Goal: Find specific page/section: Find specific page/section

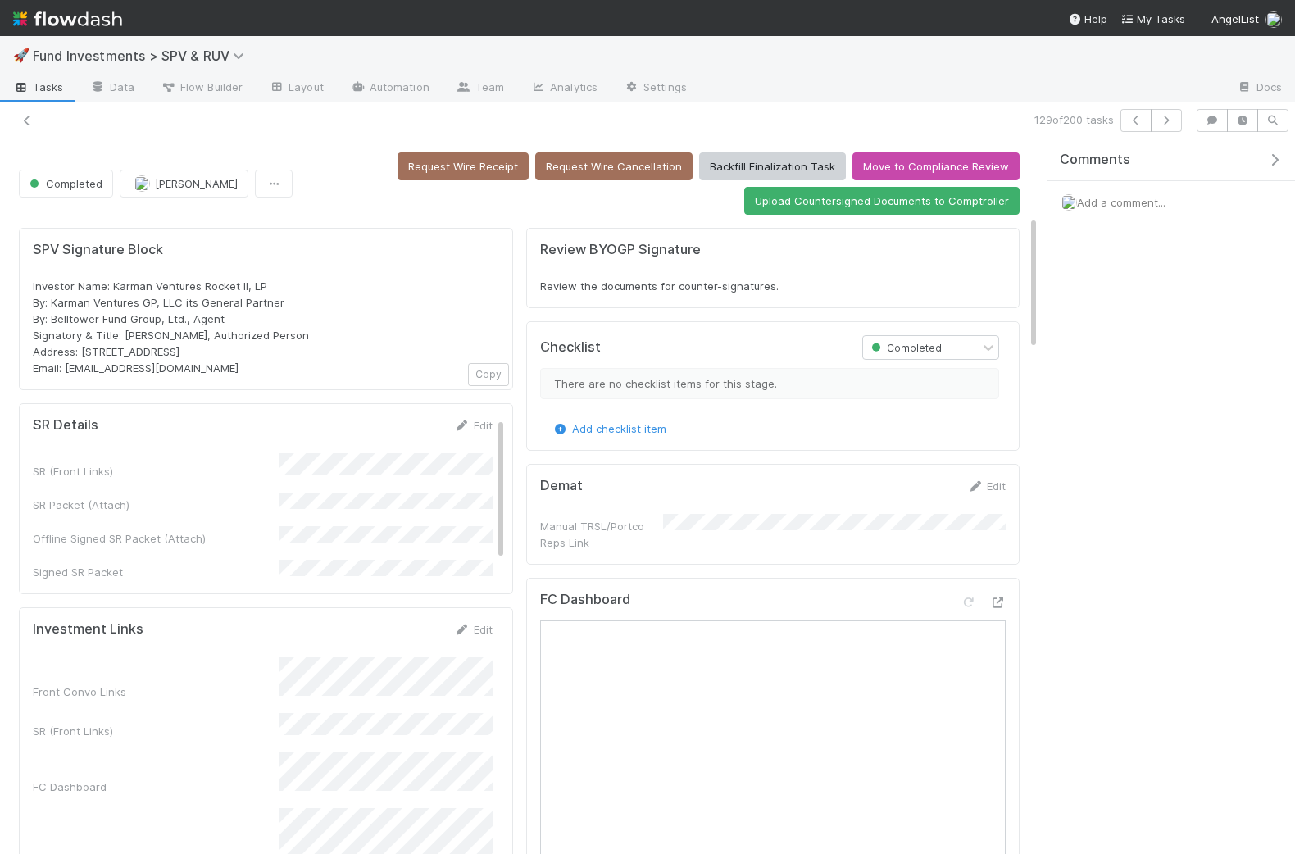
scroll to position [408, 0]
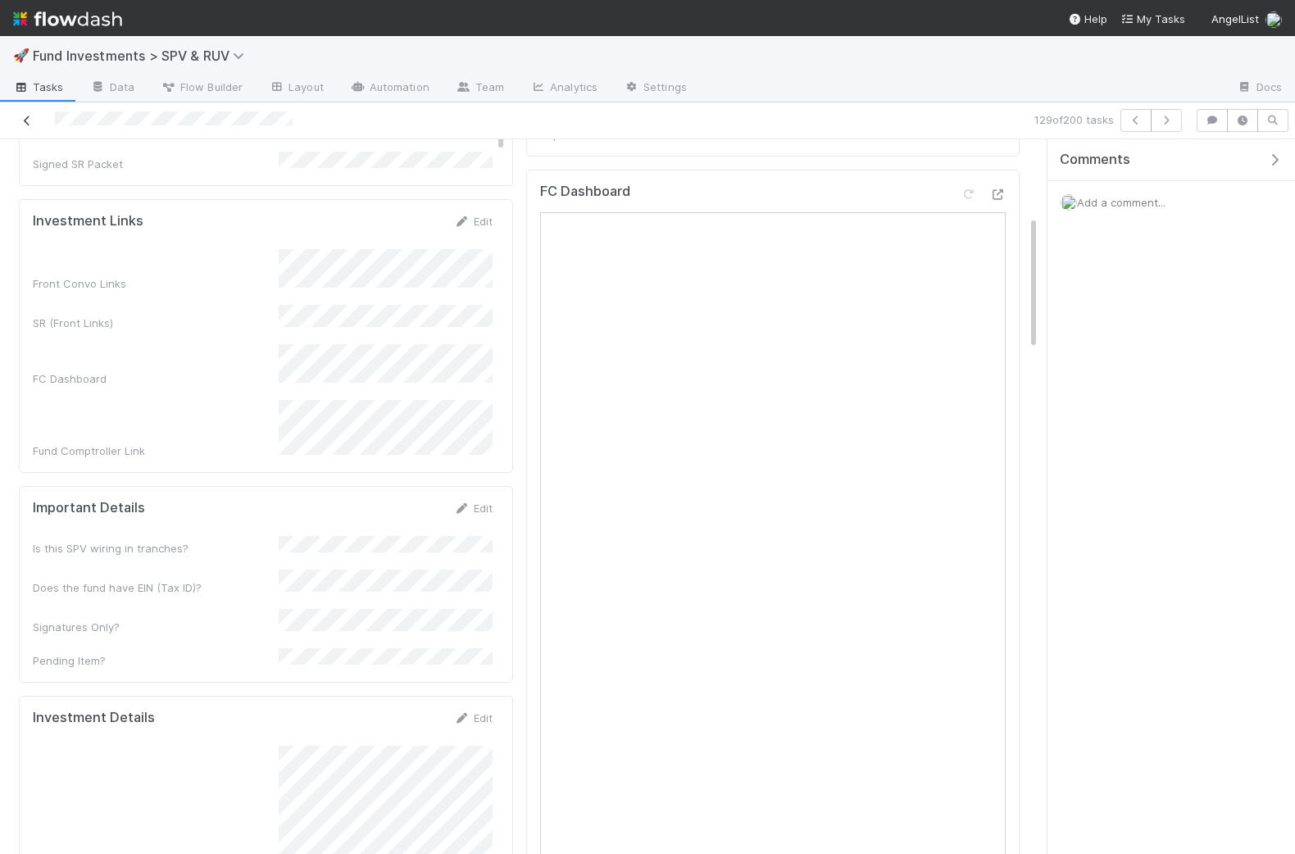
click at [22, 120] on icon at bounding box center [27, 121] width 16 height 11
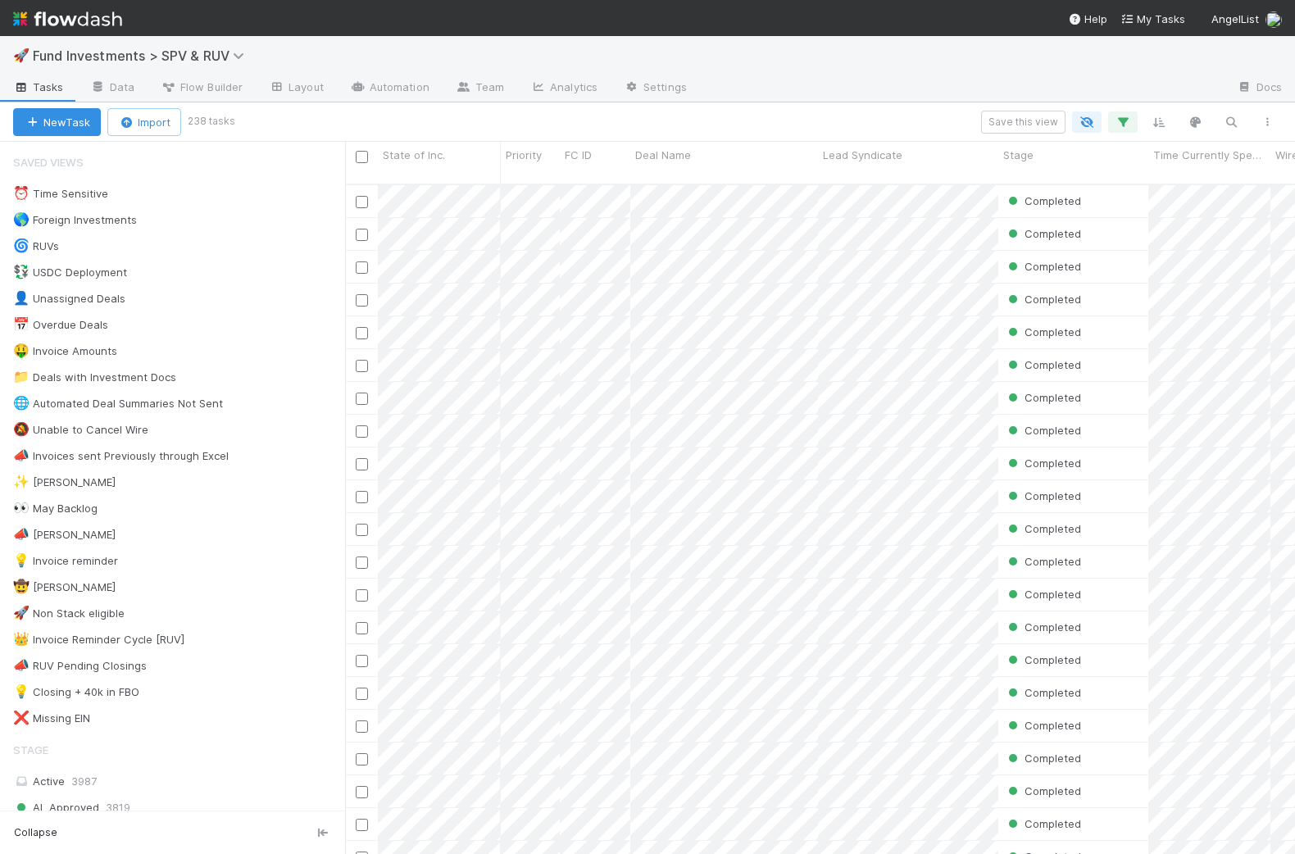
scroll to position [683, 949]
click at [116, 239] on div "🌀 RUVs 6775" at bounding box center [179, 246] width 332 height 20
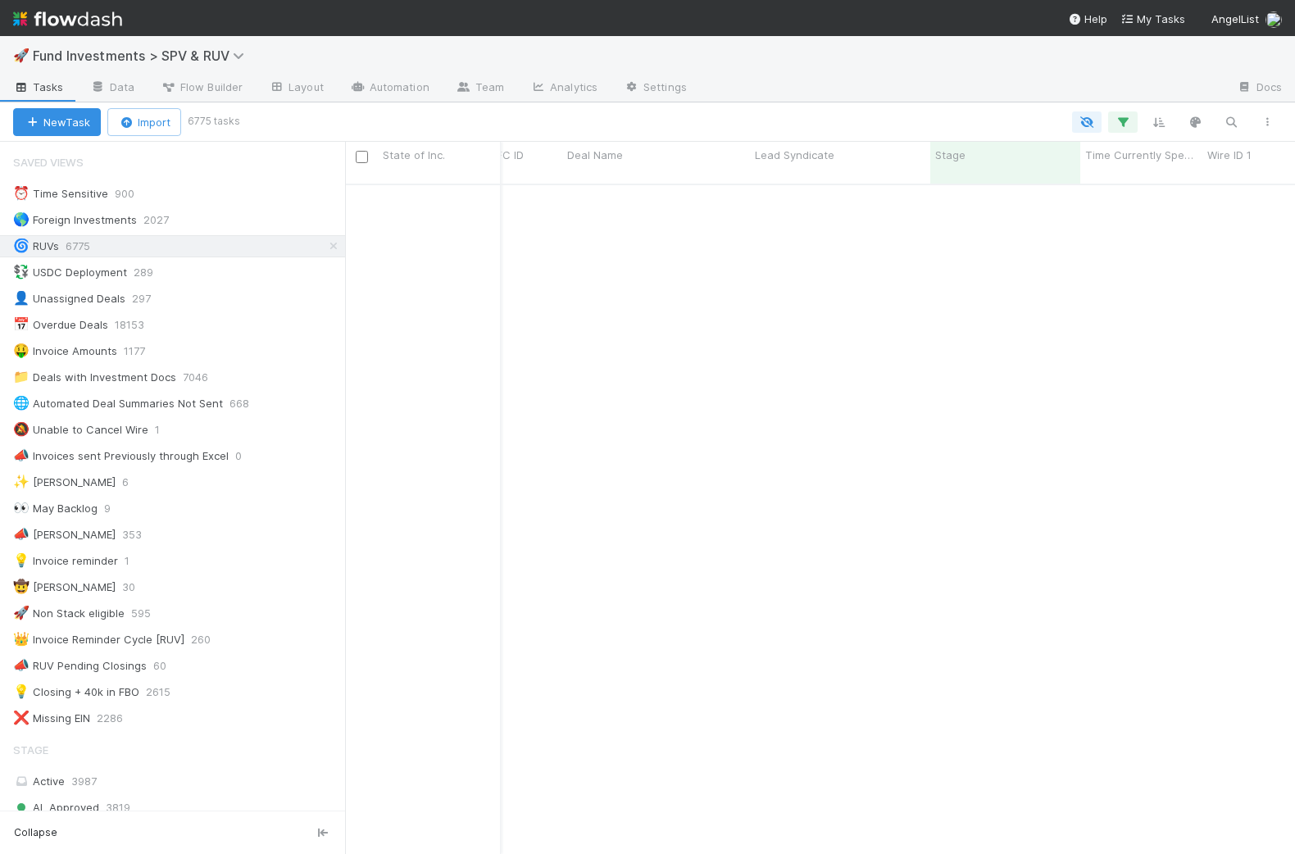
scroll to position [1267, 68]
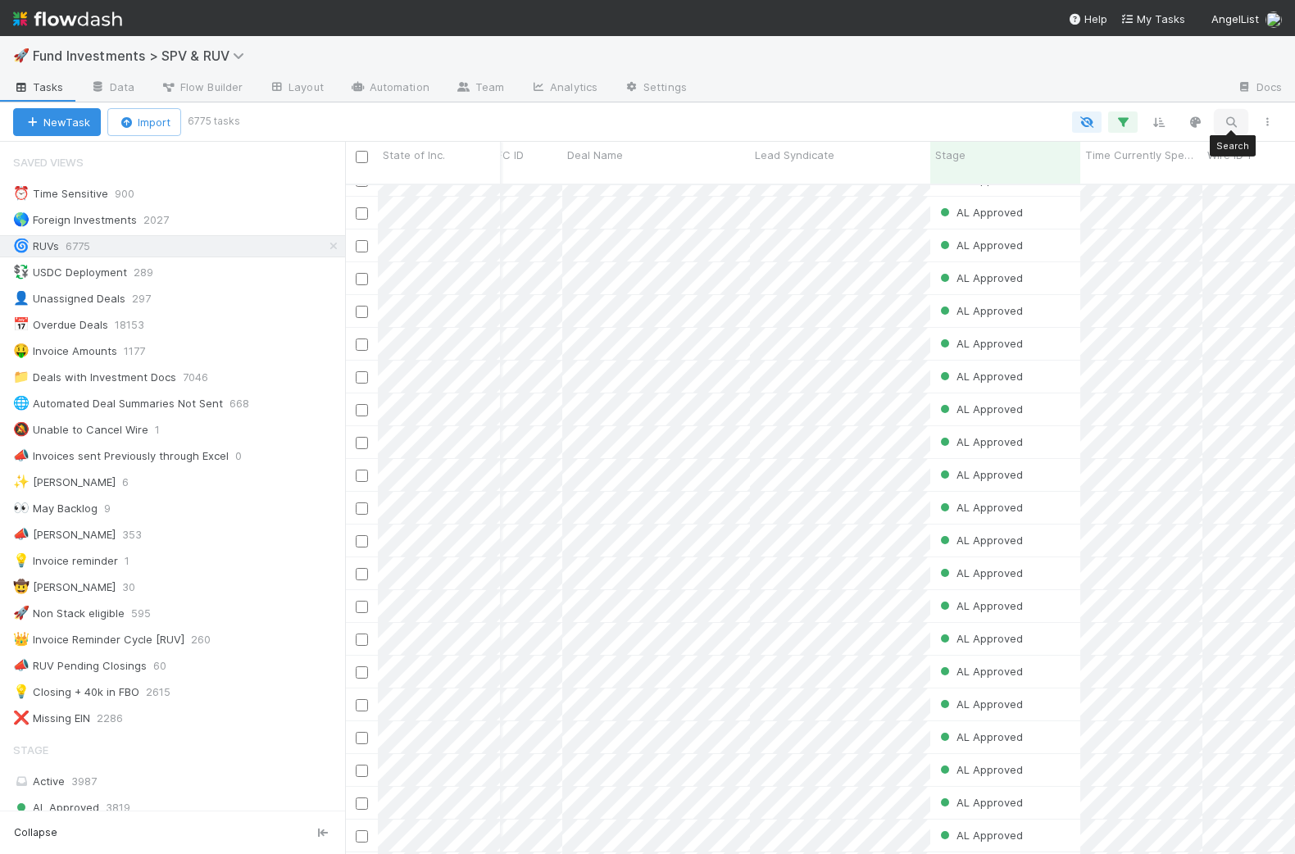
click at [1230, 113] on button "button" at bounding box center [1231, 121] width 30 height 21
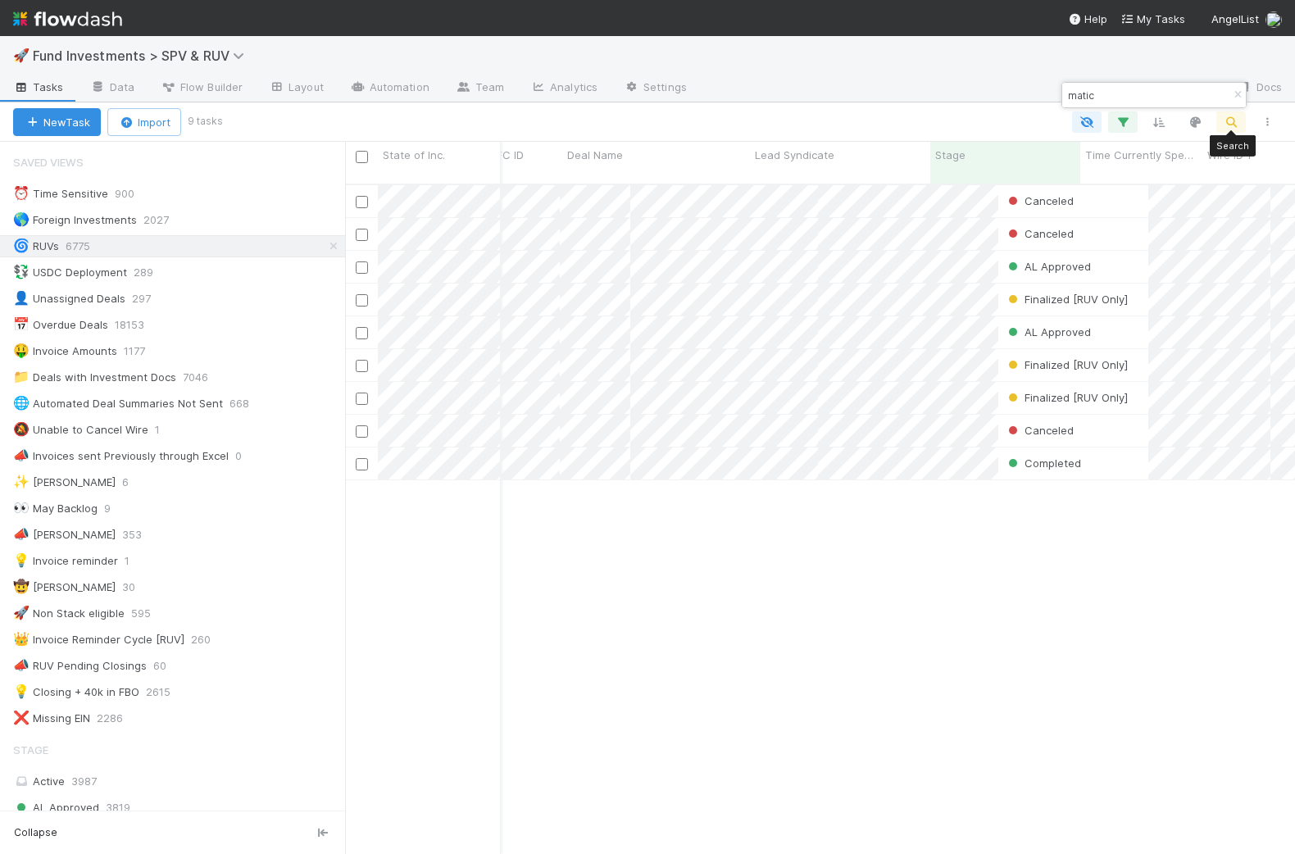
scroll to position [683, 949]
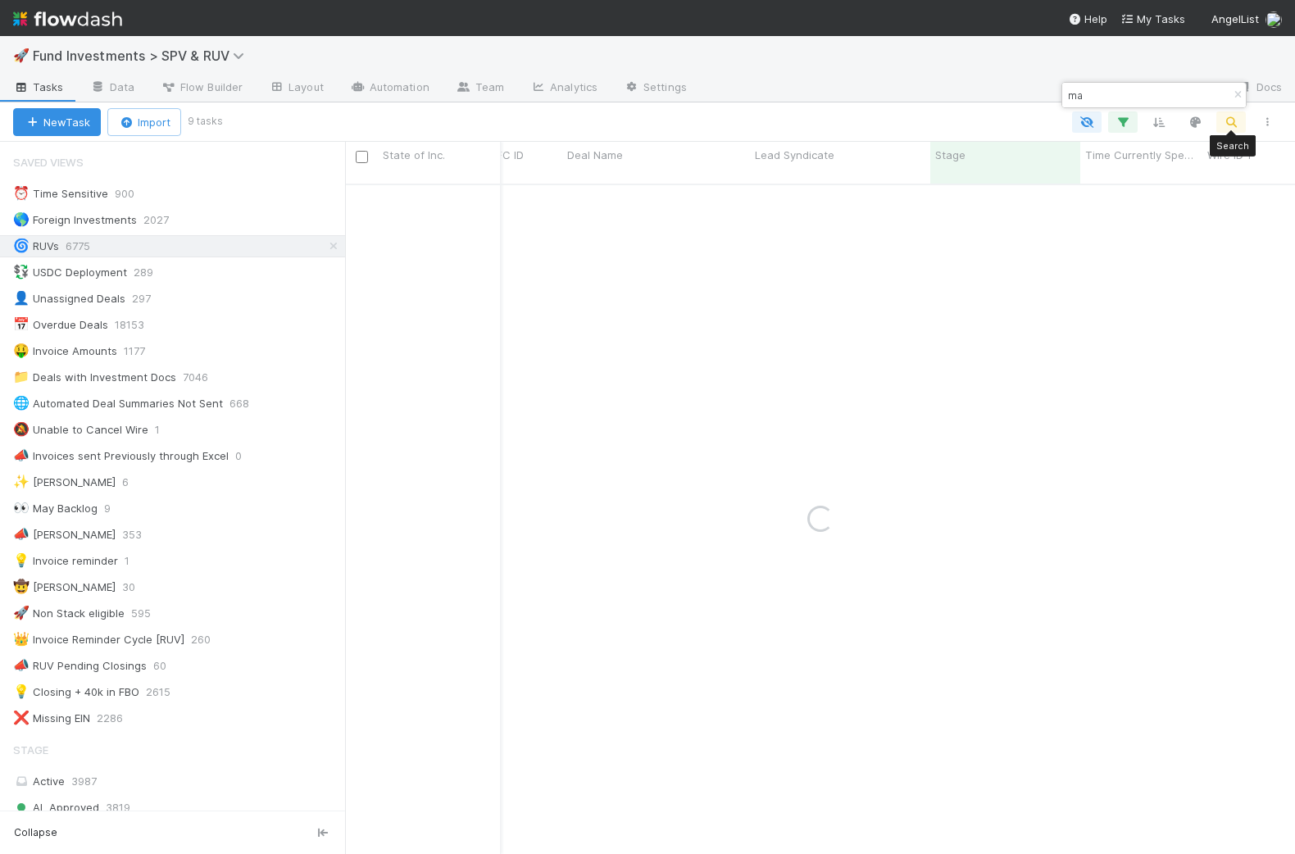
type input "m"
